Goal: Information Seeking & Learning: Learn about a topic

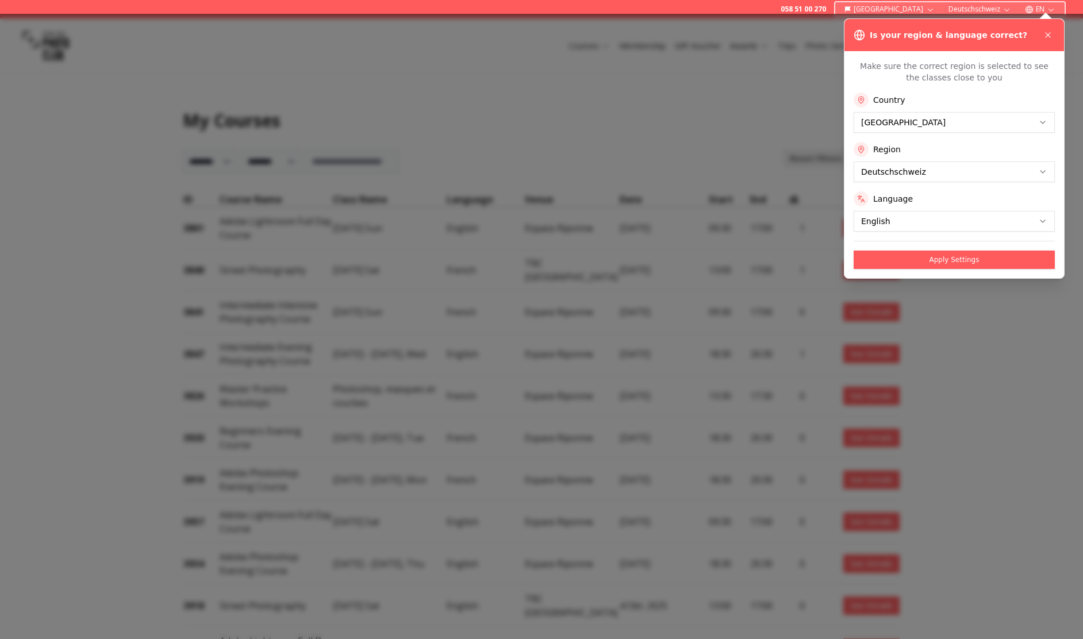
select select "***"
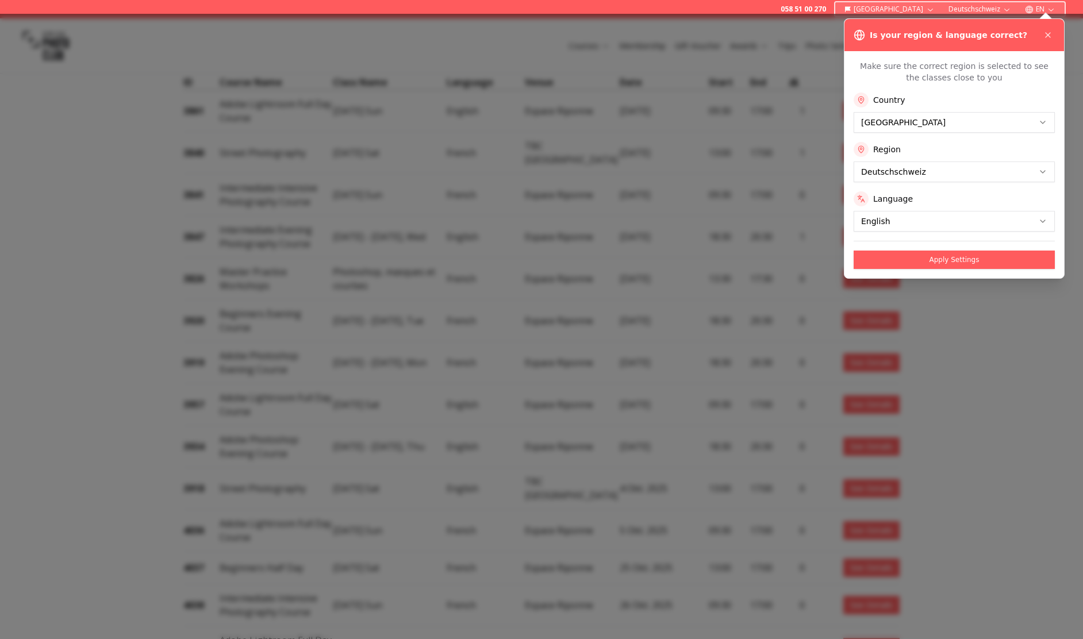
scroll to position [352, 0]
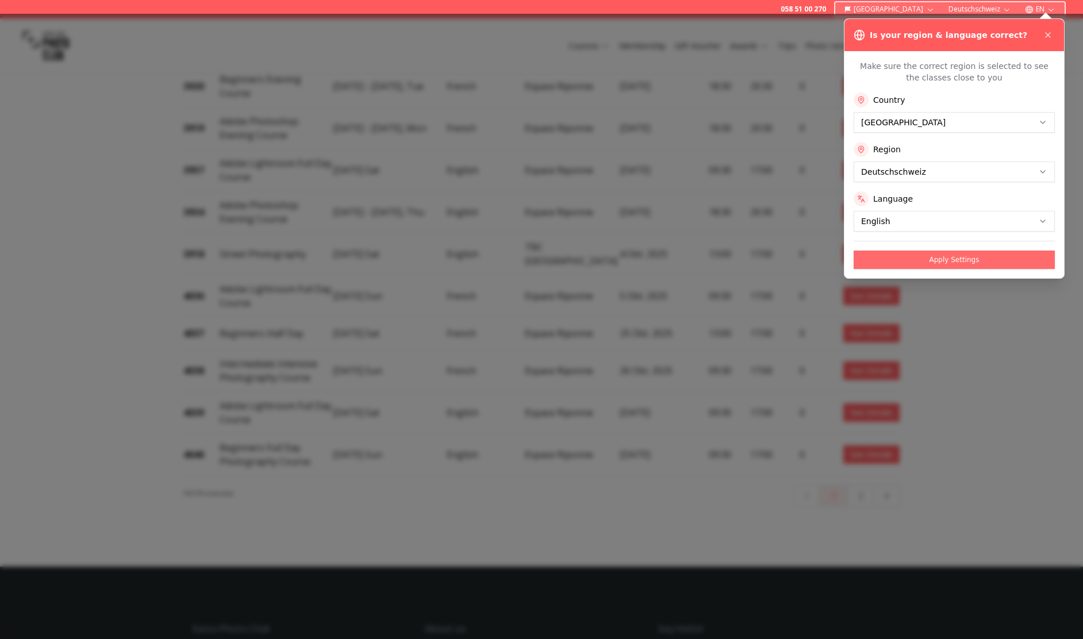
click at [960, 262] on button "Apply Settings" at bounding box center [953, 260] width 201 height 18
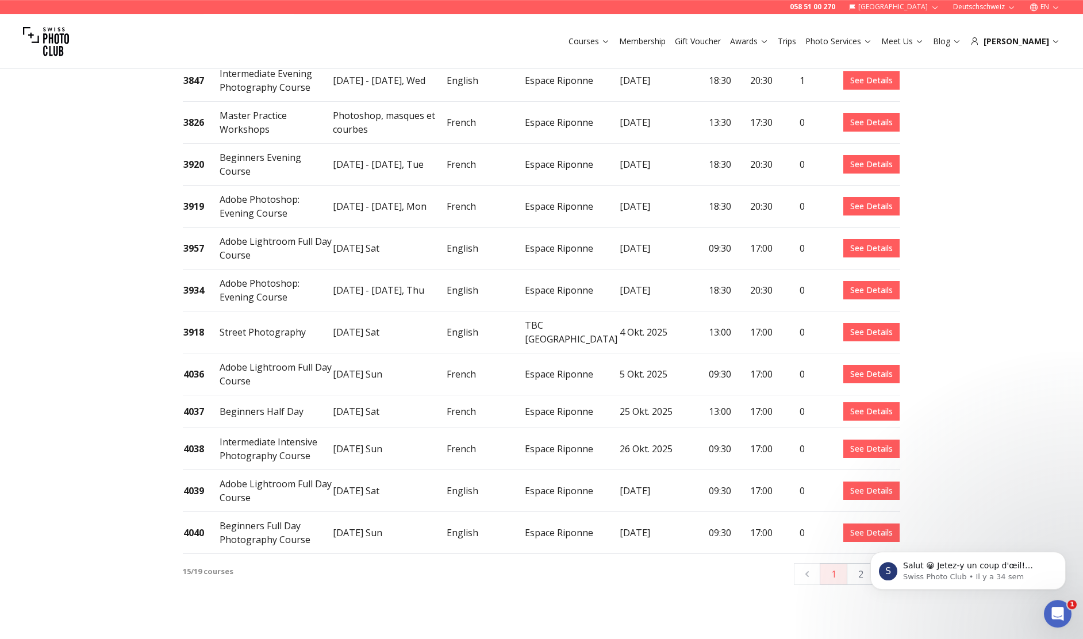
scroll to position [293, 0]
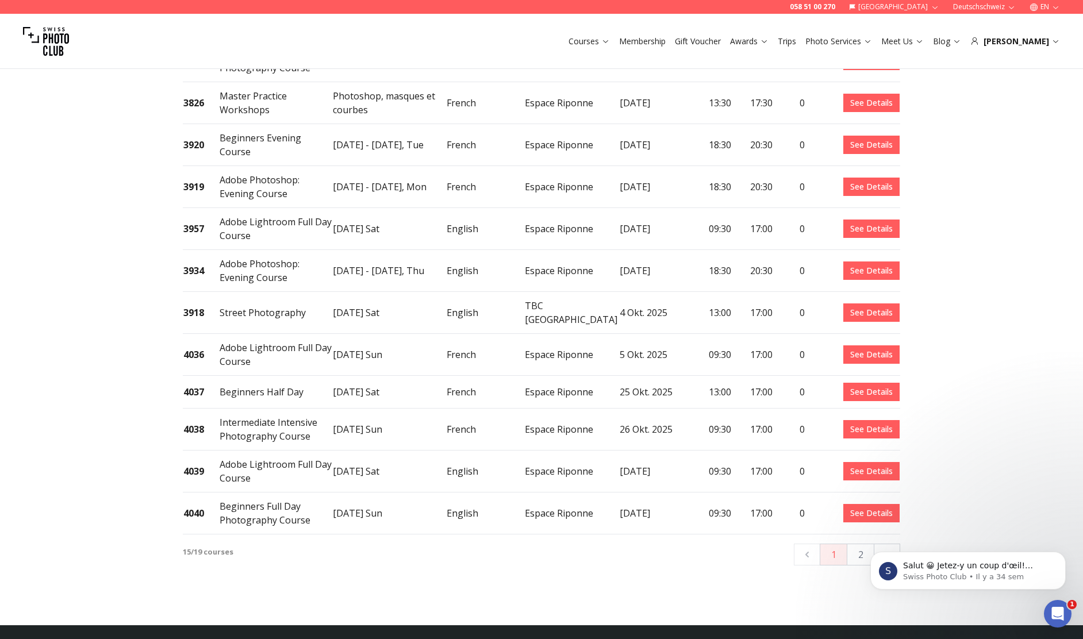
click at [878, 528] on html "S Salut 😀 [PERSON_NAME]-y un coup d'œil! contactez-nous pour plus d'information…" at bounding box center [968, 530] width 230 height 5
click at [875, 528] on div "S Salut 😀 [PERSON_NAME]-y un coup d'œil! contactez-nous pour plus d'information…" at bounding box center [968, 518] width 212 height 144
click at [857, 530] on html "S Salut 😀 [PERSON_NAME]-y un coup d'œil! contactez-nous pour plus d'information…" at bounding box center [968, 530] width 230 height 5
click at [877, 528] on html "S Salut 😀 [PERSON_NAME]-y un coup d'œil! contactez-nous pour plus d'information…" at bounding box center [968, 530] width 230 height 5
drag, startPoint x: 617, startPoint y: 533, endPoint x: 692, endPoint y: 546, distance: 76.4
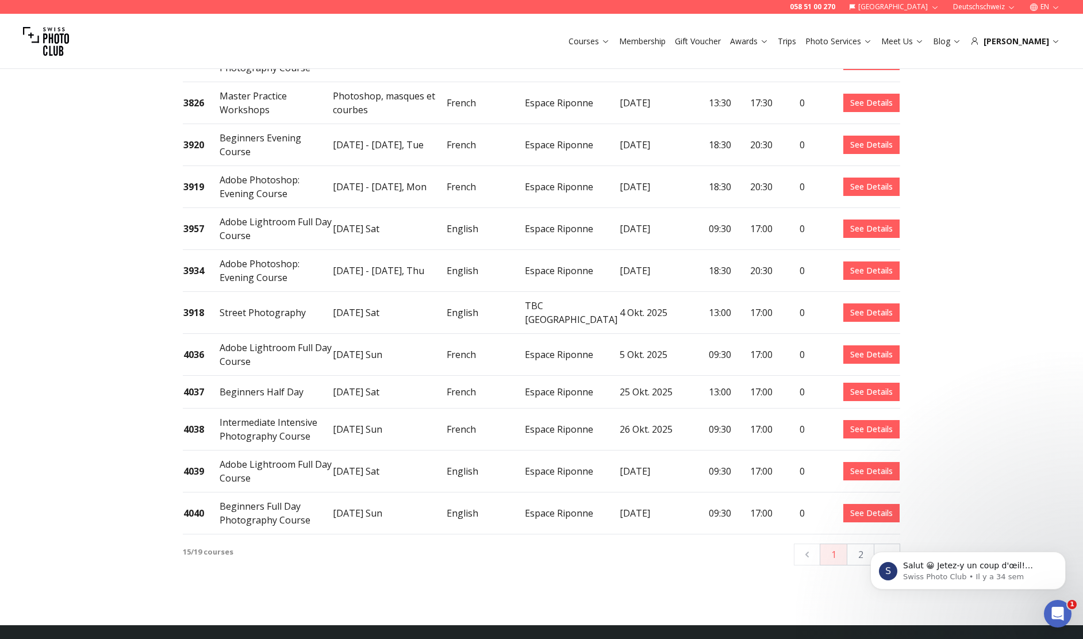
click at [617, 535] on div "15 / 19 courses 1 2" at bounding box center [541, 553] width 717 height 36
click at [858, 529] on html "S Salut 😀 [PERSON_NAME]-y un coup d'œil! contactez-nous pour plus d'information…" at bounding box center [968, 530] width 230 height 5
click at [884, 528] on html "S Salut 😀 [PERSON_NAME]-y un coup d'œil! contactez-nous pour plus d'information…" at bounding box center [968, 530] width 230 height 5
click at [1002, 530] on html "S Salut 😀 [PERSON_NAME]-y un coup d'œil! contactez-nous pour plus d'information…" at bounding box center [968, 530] width 230 height 5
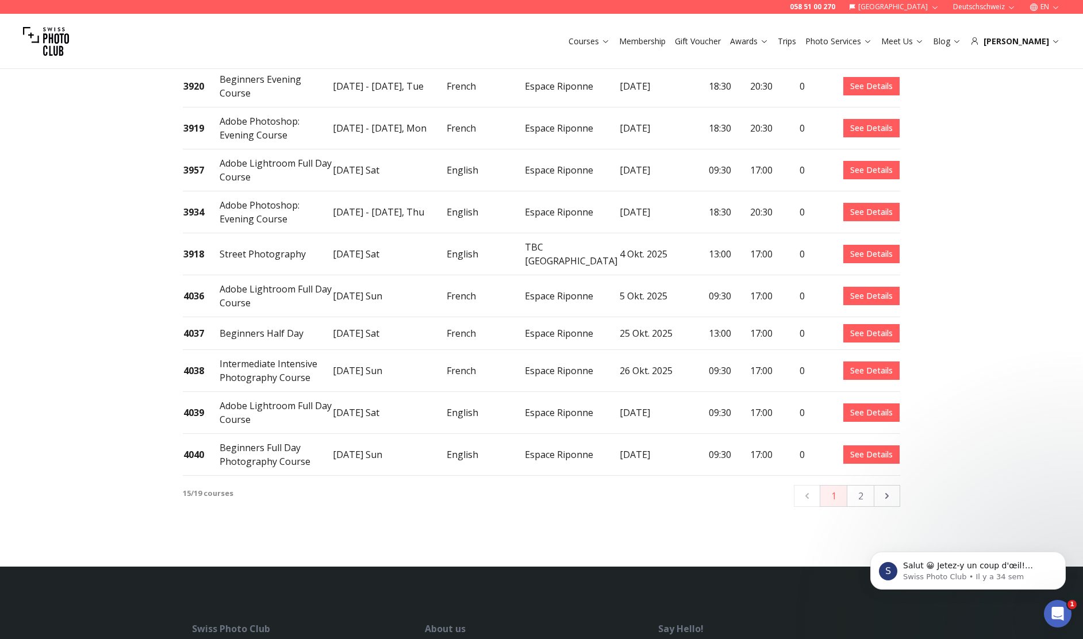
scroll to position [528, 0]
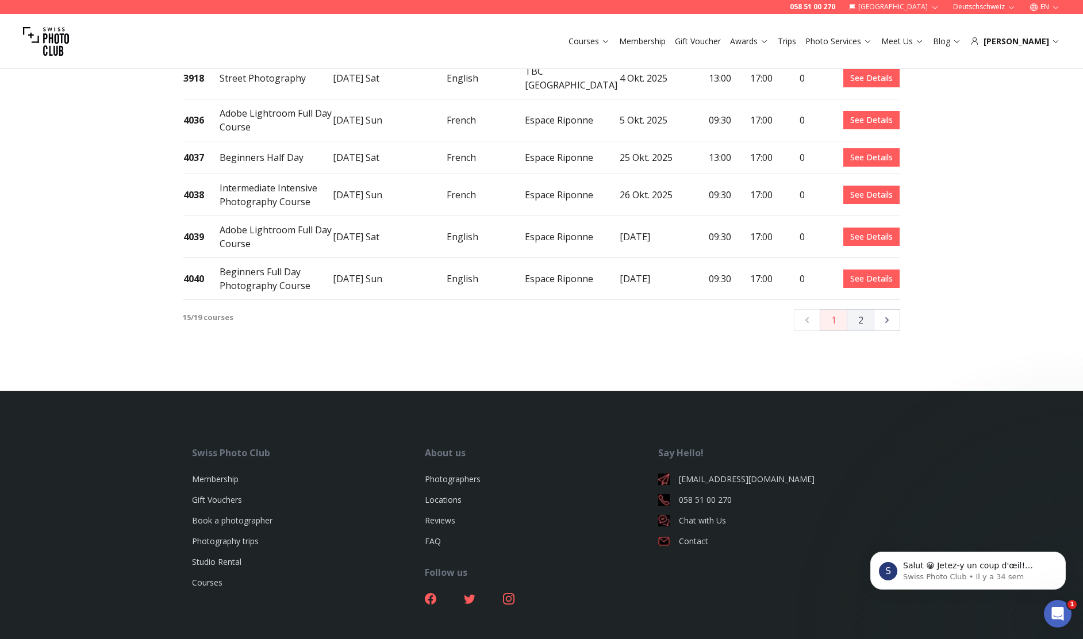
click at [861, 309] on button "2" at bounding box center [861, 320] width 28 height 22
